Goal: Task Accomplishment & Management: Use online tool/utility

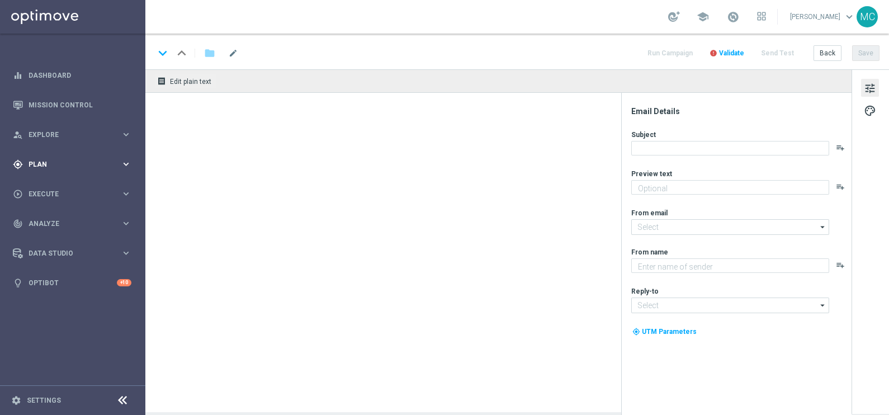
click at [119, 163] on span "Plan" at bounding box center [75, 164] width 92 height 7
click at [68, 220] on span "Templates" at bounding box center [70, 220] width 80 height 7
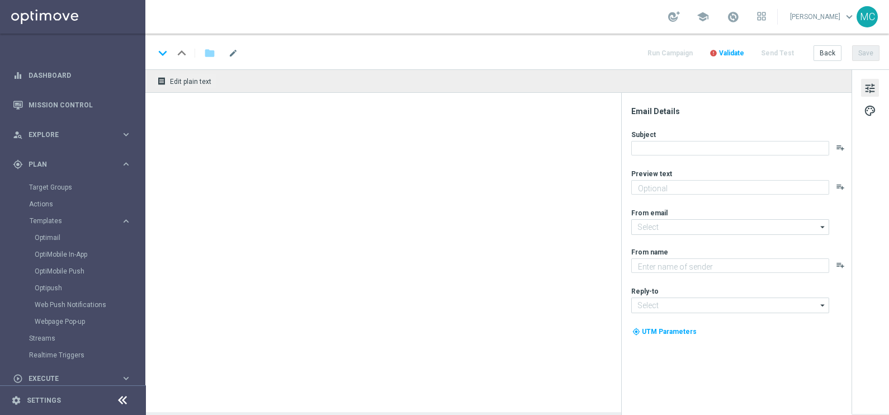
click at [56, 230] on div "Optimail" at bounding box center [90, 237] width 110 height 17
click at [59, 238] on link "Optimail" at bounding box center [76, 237] width 82 height 9
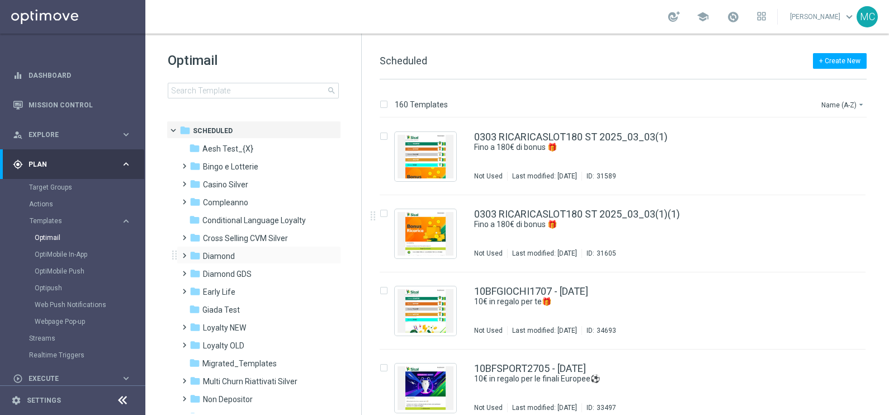
click at [184, 253] on span at bounding box center [181, 250] width 5 height 4
click at [201, 288] on icon "folder" at bounding box center [206, 291] width 11 height 11
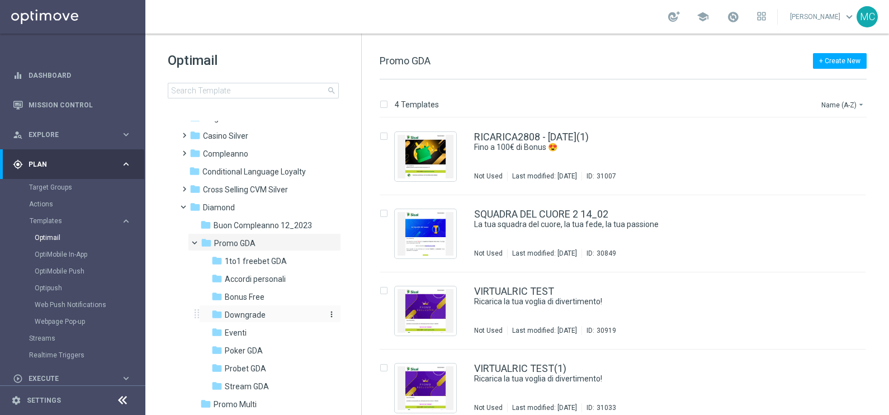
scroll to position [69, 0]
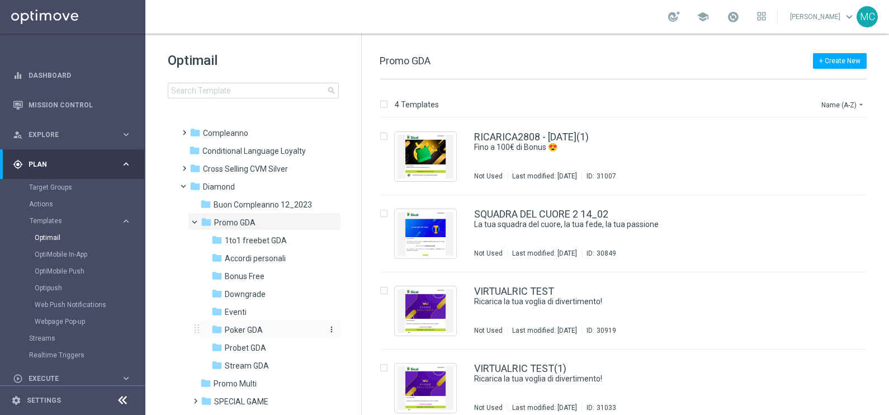
click at [242, 327] on span "Poker GDA" at bounding box center [244, 330] width 38 height 10
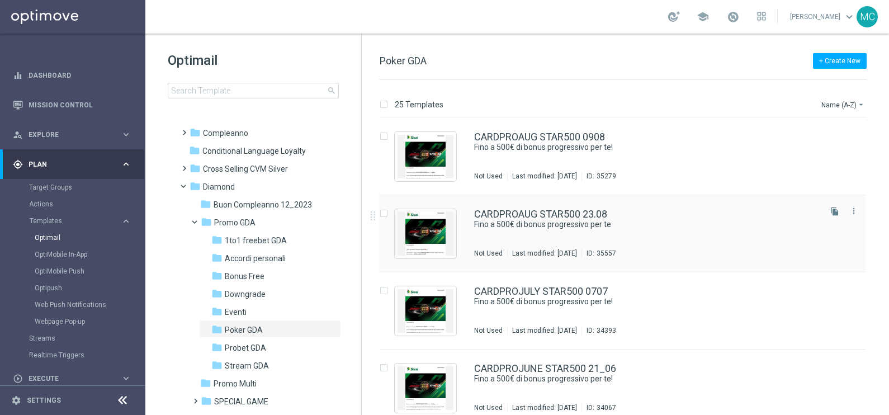
click at [554, 207] on div "CARDPROAUG STAR500 23.08 Fino a 500€ di bonus progressivo per te Not Used Last …" at bounding box center [623, 233] width 486 height 77
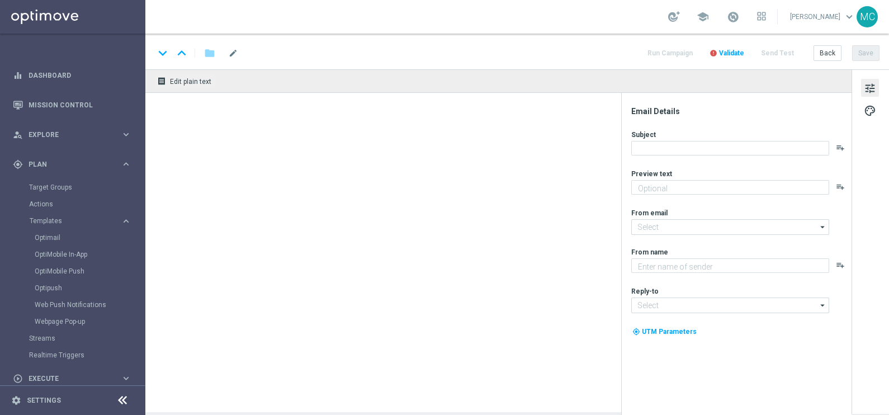
type textarea "Una super promo per te"
type input "[EMAIL_ADDRESS][DOMAIN_NAME]"
type textarea "Sisal"
type input "[EMAIL_ADDRESS][DOMAIN_NAME]"
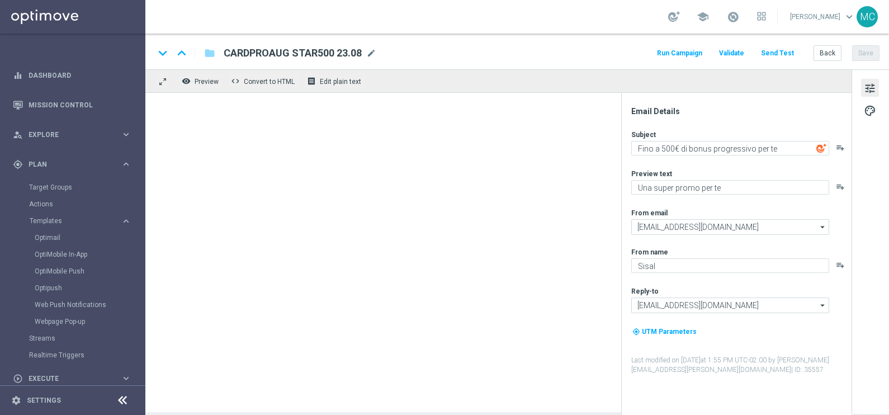
click at [868, 159] on div "tune palette" at bounding box center [869, 241] width 37 height 344
click at [519, 135] on div at bounding box center [498, 252] width 706 height 319
click at [533, 59] on div "keyboard_arrow_down keyboard_arrow_up folder CARDPROAUG STAR500 23.08 CARDPROAU…" at bounding box center [516, 53] width 725 height 15
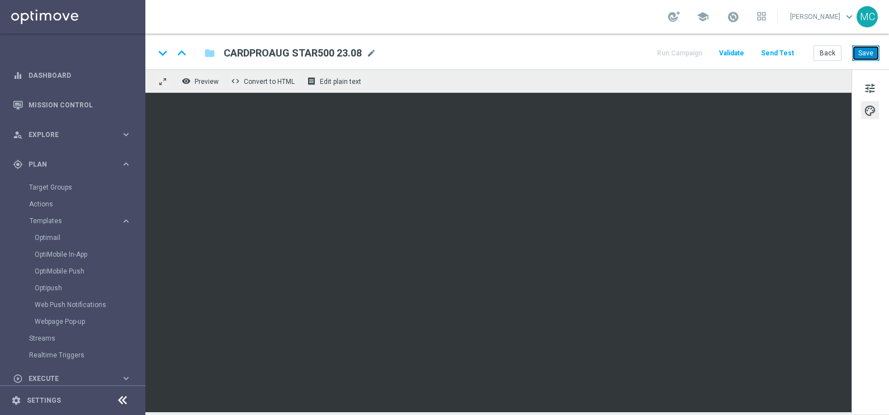
click at [860, 49] on button "Save" at bounding box center [865, 53] width 27 height 16
click at [836, 50] on button "Back" at bounding box center [827, 53] width 28 height 16
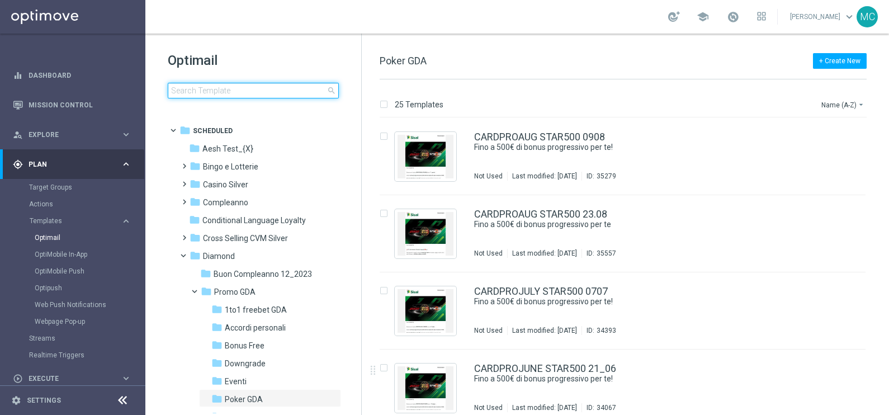
click at [187, 92] on input at bounding box center [253, 91] width 171 height 16
type input "Riattivazione tipster"
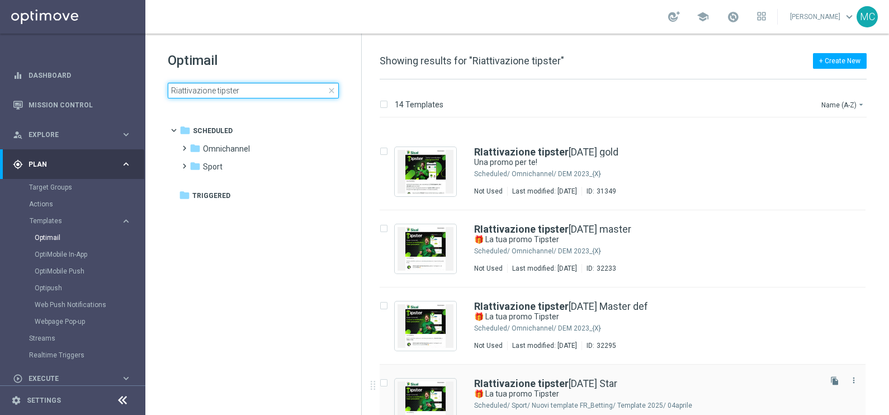
scroll to position [210, 0]
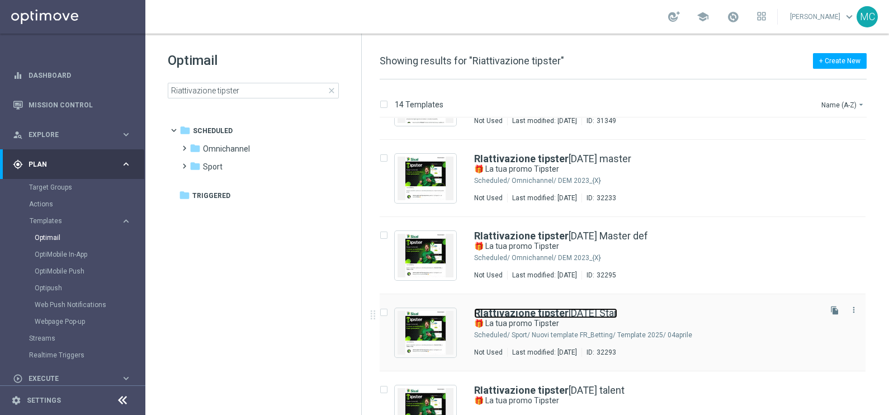
click at [596, 309] on link "RIattivazione tipster [DATE] Star" at bounding box center [545, 313] width 143 height 10
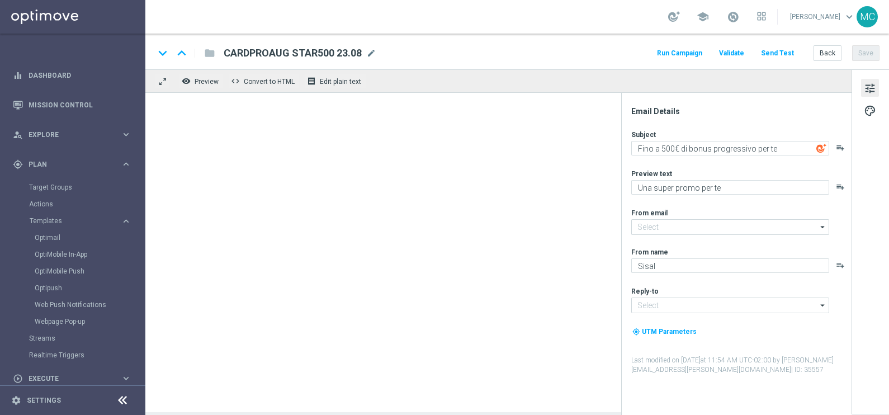
type input "[EMAIL_ADDRESS][DOMAIN_NAME]"
type textarea "🎁 La tua promo Tipster"
type textarea "Torna su Tipster e sblocca la tua promo!"
type input "[EMAIL_ADDRESS][DOMAIN_NAME]"
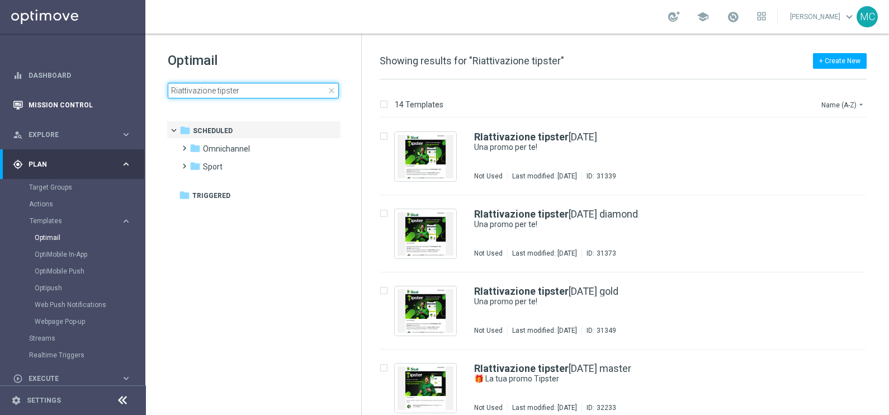
drag, startPoint x: 243, startPoint y: 89, endPoint x: 140, endPoint y: 96, distance: 103.1
click at [140, 96] on main "equalizer Dashboard Mission Control" at bounding box center [444, 207] width 889 height 415
type input "[URL][DOMAIN_NAME]"
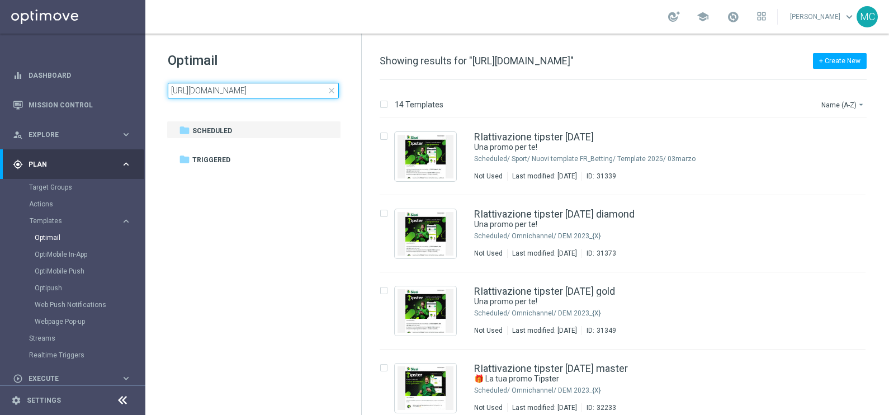
scroll to position [0, 316]
click at [256, 83] on input "[URL][DOMAIN_NAME]" at bounding box center [253, 91] width 171 height 16
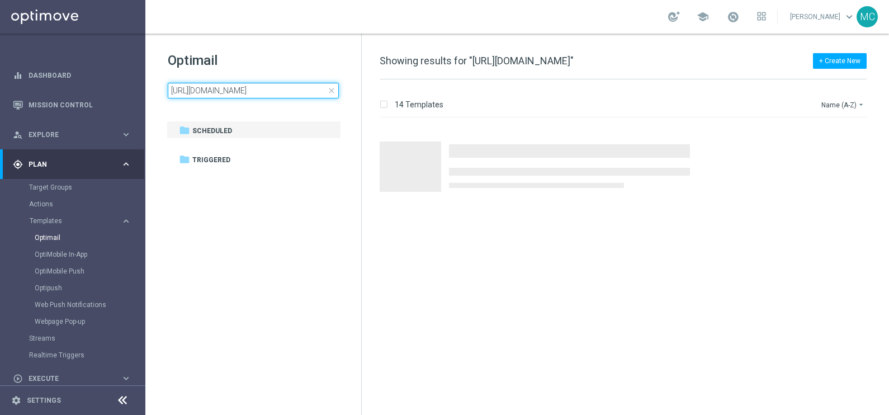
click at [256, 83] on input "[URL][DOMAIN_NAME]" at bounding box center [253, 91] width 171 height 16
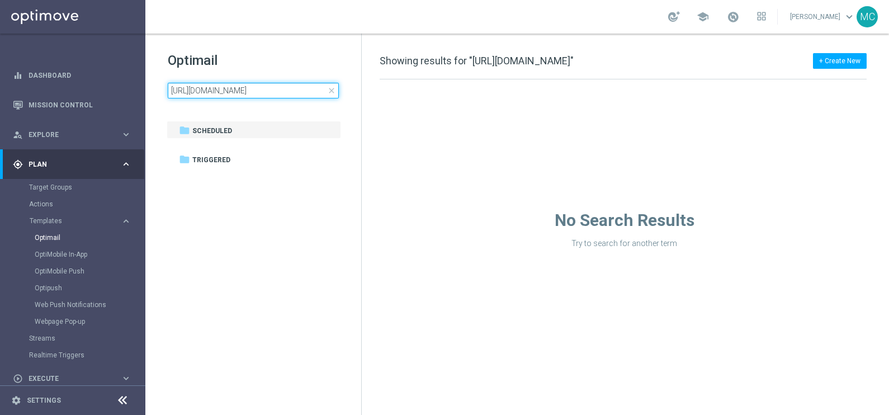
click at [256, 83] on input "[URL][DOMAIN_NAME]" at bounding box center [253, 91] width 171 height 16
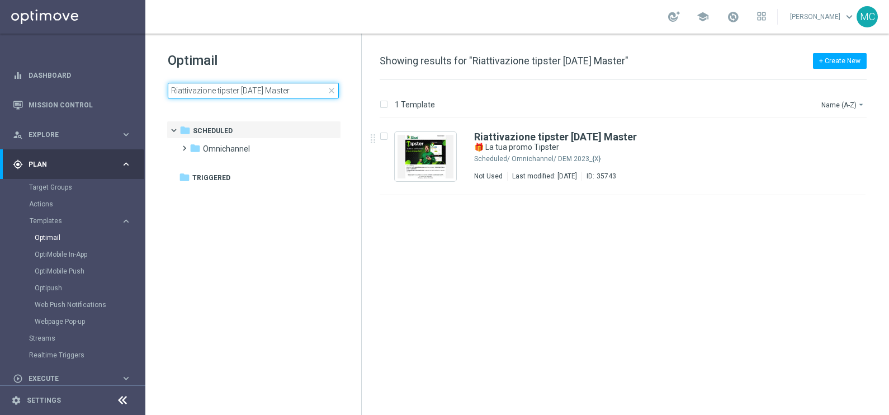
drag, startPoint x: 310, startPoint y: 94, endPoint x: 280, endPoint y: 90, distance: 29.9
click at [280, 90] on input "Riattivazione tipster [DATE] Master" at bounding box center [253, 91] width 171 height 16
type input "Riattivazione tipster [DATE]"
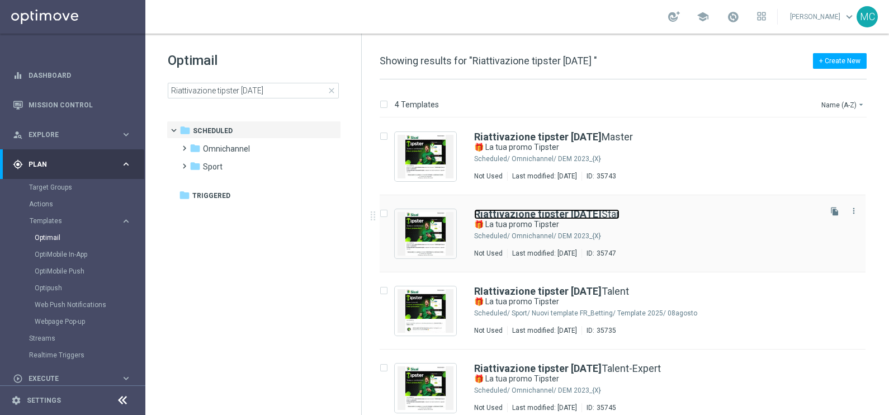
click at [574, 213] on b "Riattivazione tipster [DATE]" at bounding box center [537, 214] width 127 height 12
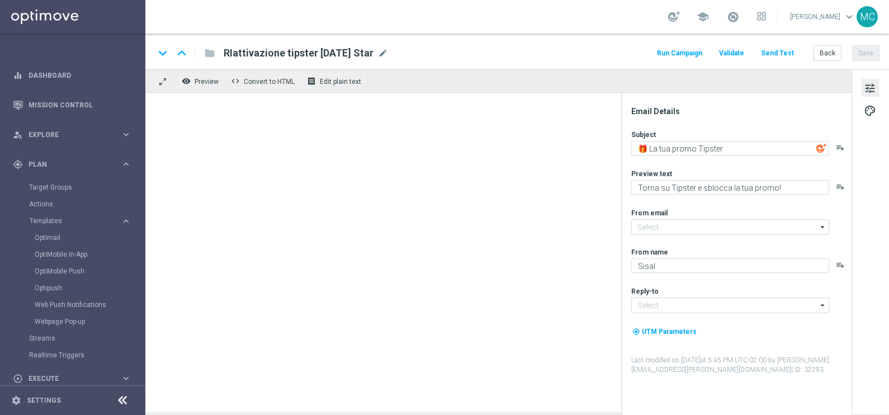
type input "[EMAIL_ADDRESS][DOMAIN_NAME]"
type textarea "Sblocca la tua Freebet e un [PERSON_NAME] bonus"
type input "[EMAIL_ADDRESS][DOMAIN_NAME]"
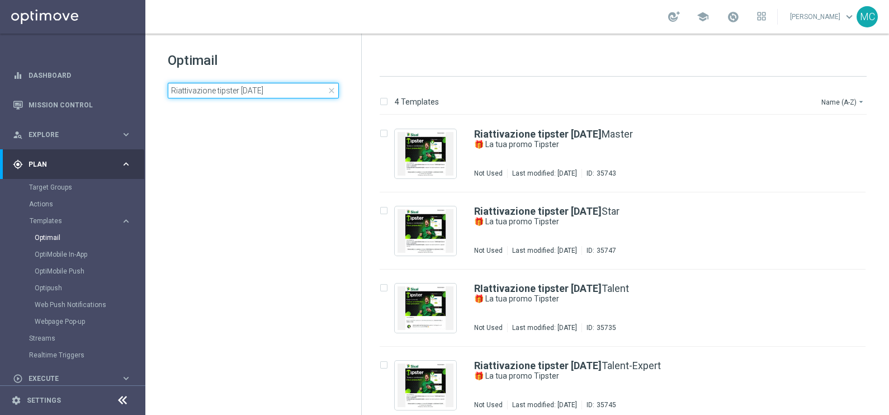
drag, startPoint x: 285, startPoint y: 88, endPoint x: 241, endPoint y: 87, distance: 44.2
click at [241, 87] on input "Riattivazione tipster [DATE]" at bounding box center [253, 91] width 171 height 16
type input "Riattivazione tipster"
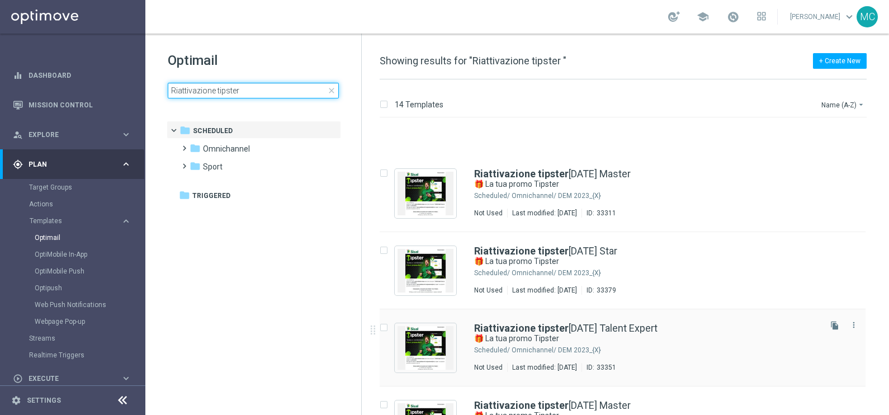
scroll to position [573, 0]
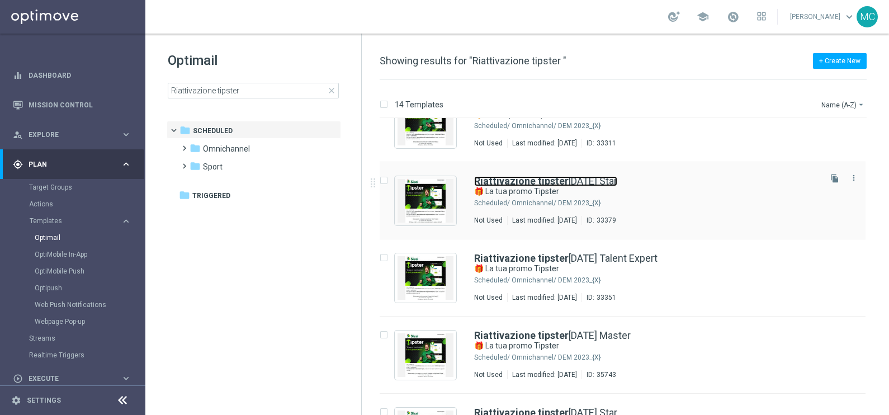
click at [595, 178] on link "Riattivazione tipster [DATE] Star" at bounding box center [545, 181] width 143 height 10
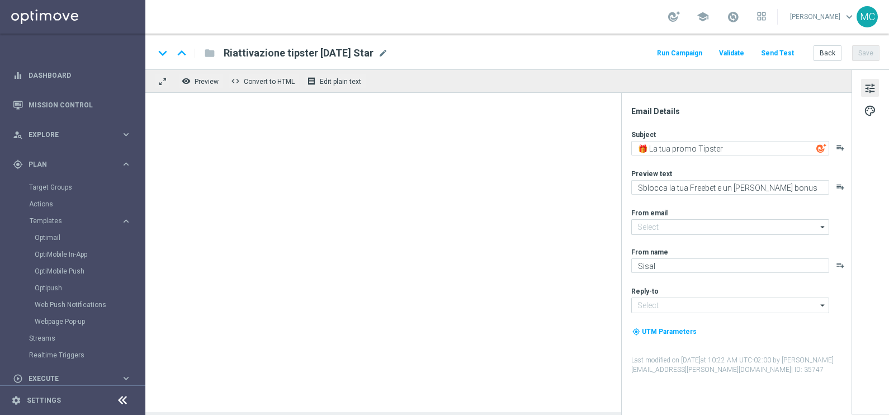
type input "[EMAIL_ADDRESS][DOMAIN_NAME]"
type textarea "Torna su Tipster e sblocca la tua Freebet!"
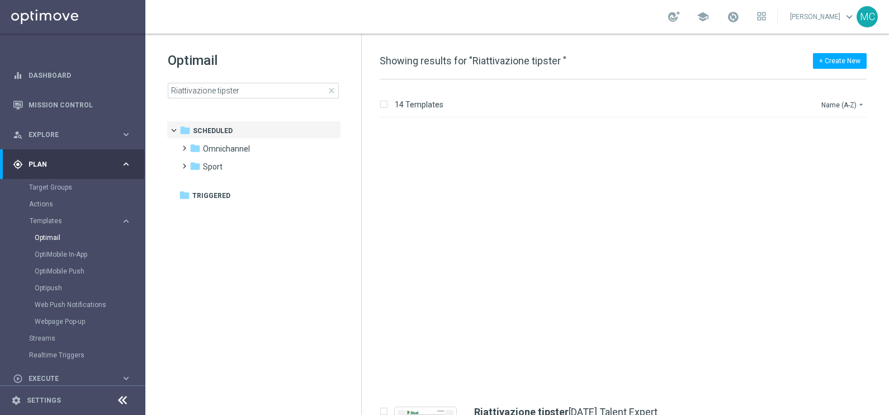
scroll to position [699, 0]
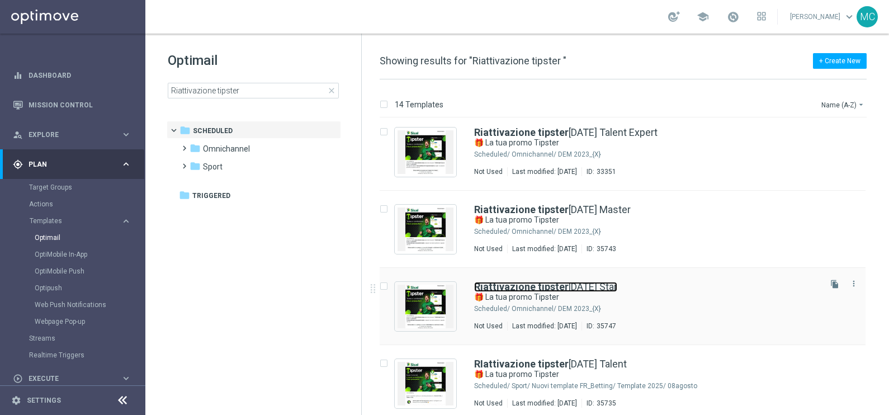
click at [609, 290] on link "Riattivazione tipster [DATE] Star" at bounding box center [545, 287] width 143 height 10
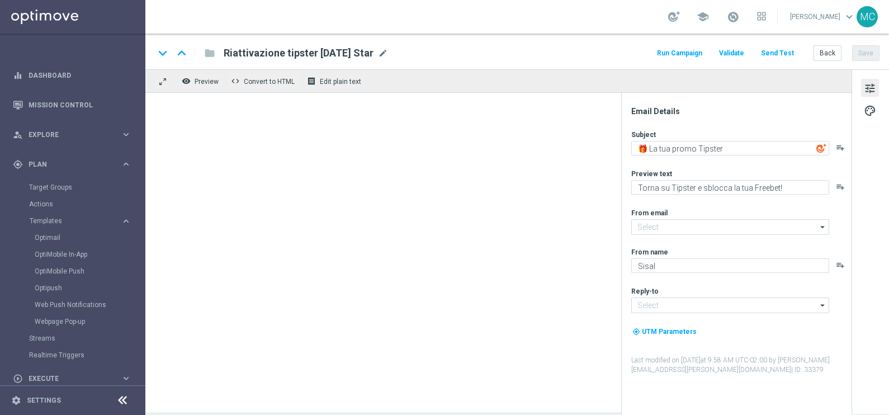
type input "[EMAIL_ADDRESS][DOMAIN_NAME]"
type textarea "Sblocca la tua Freebet e un [PERSON_NAME] bonus"
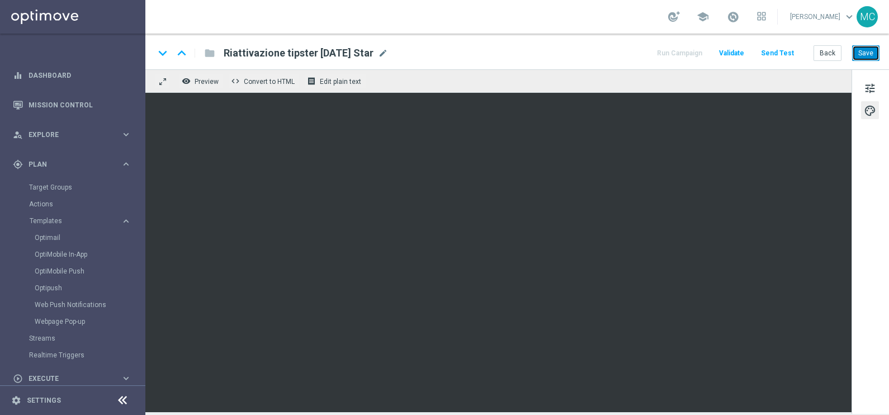
click at [858, 54] on button "Save" at bounding box center [865, 53] width 27 height 16
